Goal: Check status

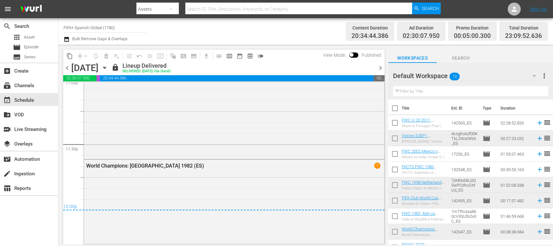
scroll to position [152, 0]
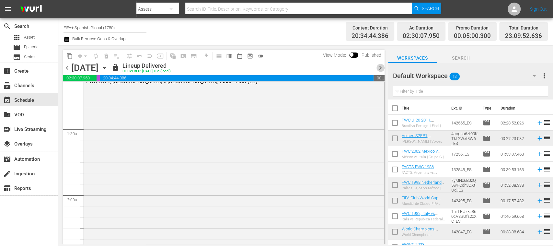
click at [384, 66] on span "chevron_right" at bounding box center [381, 68] width 8 height 8
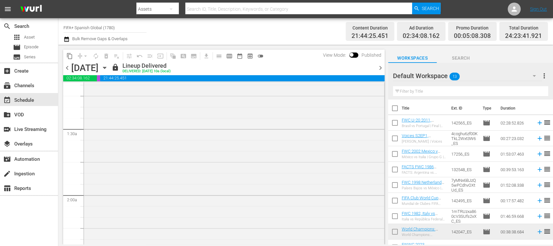
click at [383, 66] on span "chevron_right" at bounding box center [381, 68] width 8 height 8
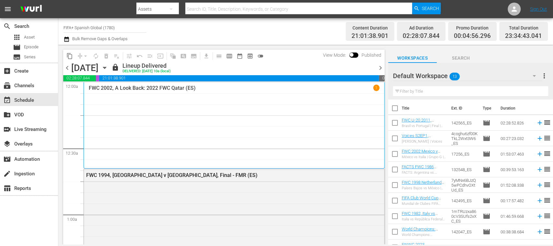
click at [381, 67] on span "chevron_right" at bounding box center [381, 68] width 8 height 8
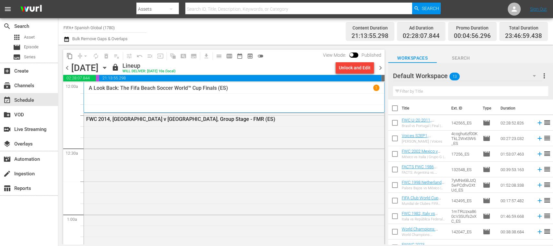
click at [381, 67] on span "chevron_right" at bounding box center [381, 68] width 8 height 8
